Goal: Transaction & Acquisition: Obtain resource

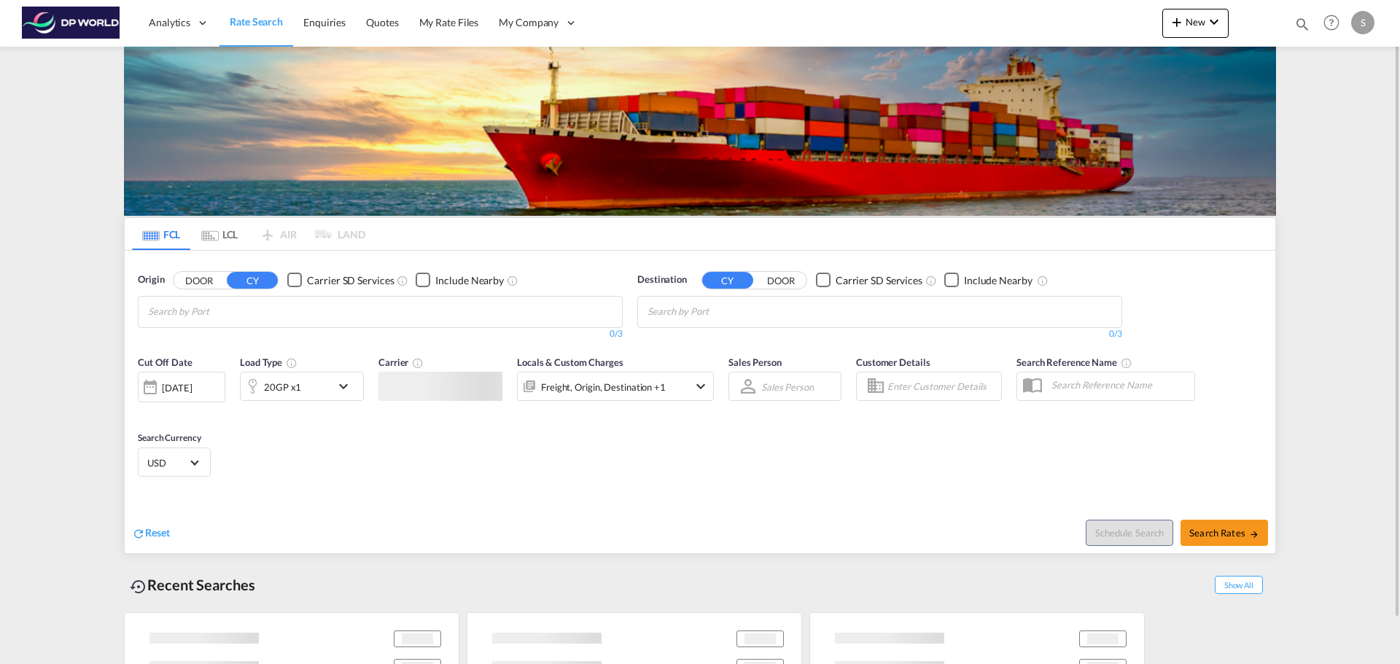
click at [310, 324] on md-chips at bounding box center [380, 312] width 483 height 31
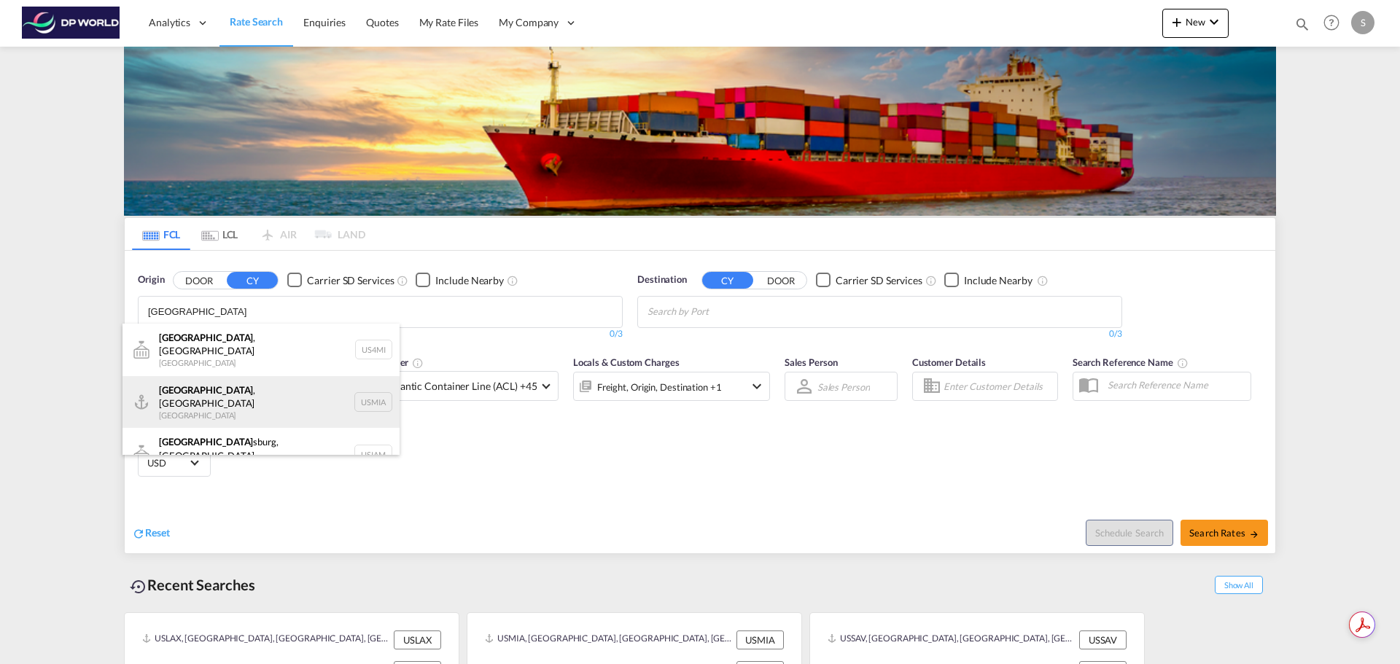
type input "[GEOGRAPHIC_DATA]"
click at [267, 391] on div "[GEOGRAPHIC_DATA] , [GEOGRAPHIC_DATA] [GEOGRAPHIC_DATA] USMIA" at bounding box center [260, 402] width 277 height 52
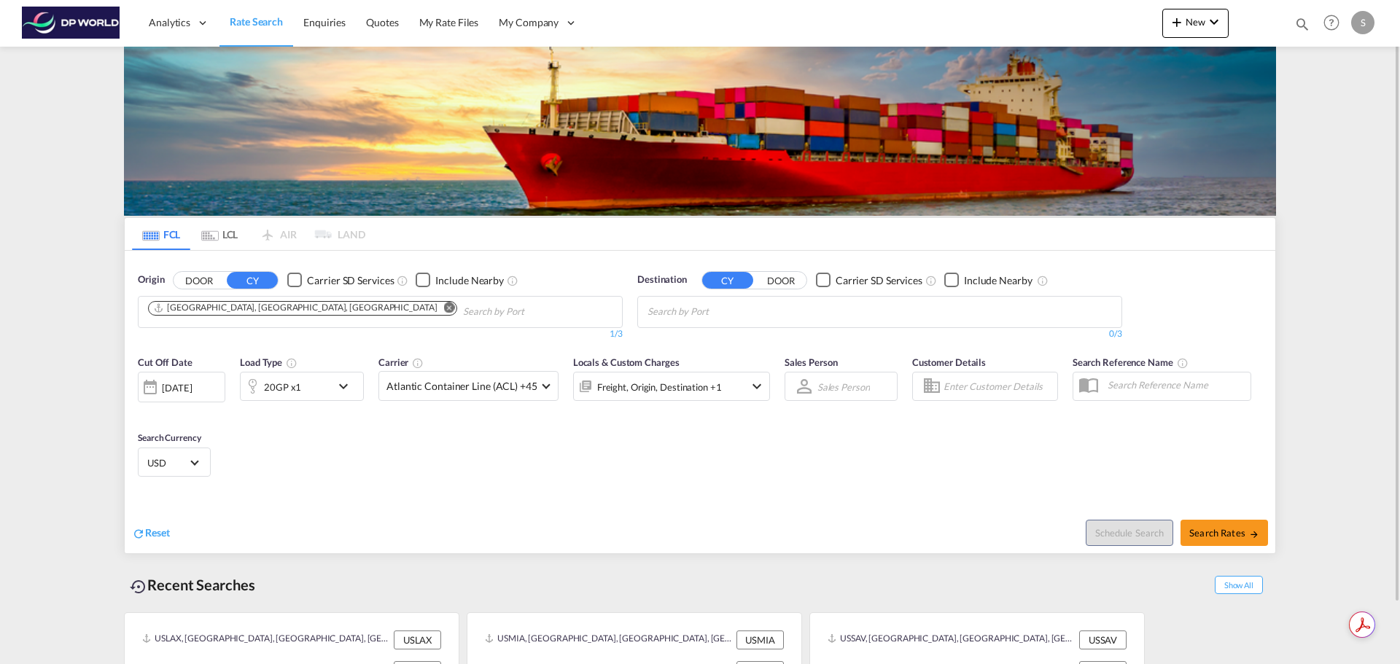
click at [698, 313] on body "Analytics Dashboard Rate Search Enquiries Quotes My Rate Files My Company" at bounding box center [700, 332] width 1400 height 664
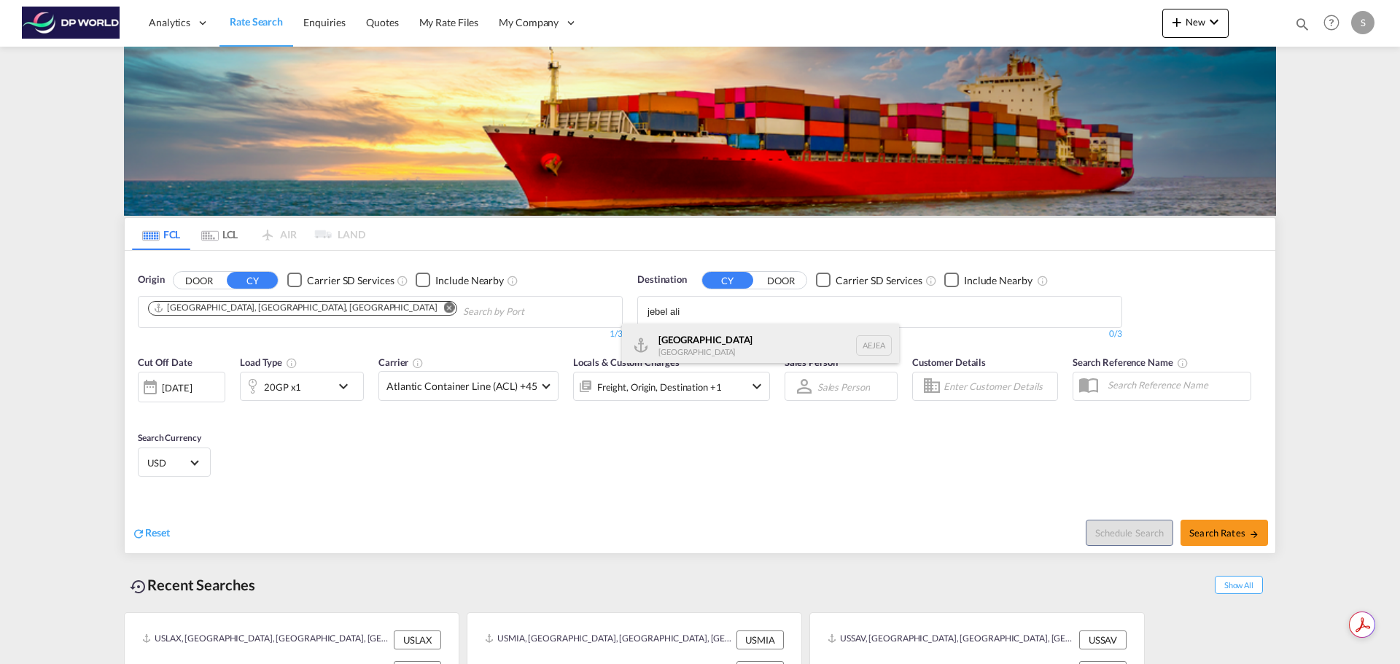
type input "jebel ali"
click at [698, 349] on div "[GEOGRAPHIC_DATA] [GEOGRAPHIC_DATA]" at bounding box center [760, 346] width 277 height 44
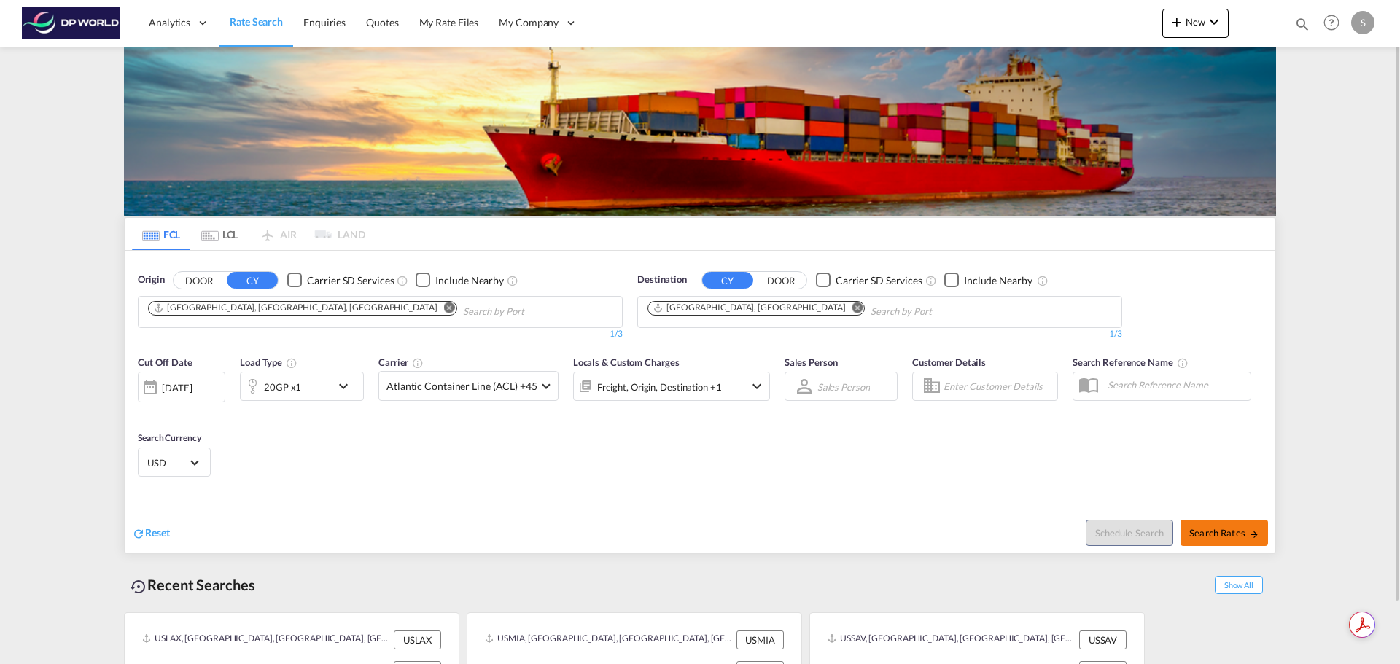
click at [698, 528] on span "Search Rates" at bounding box center [1224, 533] width 70 height 12
type input "USMIA to AEJEA / [DATE]"
